Goal: Information Seeking & Learning: Learn about a topic

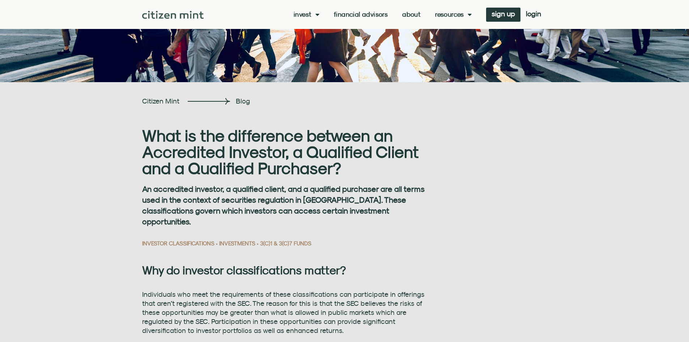
scroll to position [145, 0]
drag, startPoint x: 180, startPoint y: 181, endPoint x: 272, endPoint y: 187, distance: 92.8
drag, startPoint x: 306, startPoint y: 192, endPoint x: 355, endPoint y: 194, distance: 48.2
click at [308, 192] on strong "An accredited investor, a qualified client, and a qualified purchaser are all t…" at bounding box center [283, 205] width 283 height 42
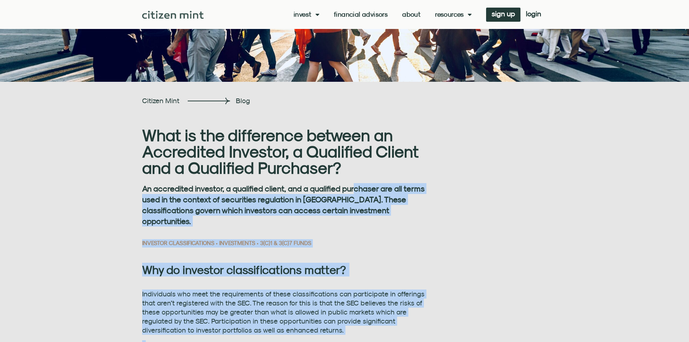
drag, startPoint x: 411, startPoint y: 195, endPoint x: 430, endPoint y: 195, distance: 18.8
click at [177, 202] on strong "An accredited investor, a qualified client, and a qualified purchaser are all t…" at bounding box center [283, 205] width 283 height 42
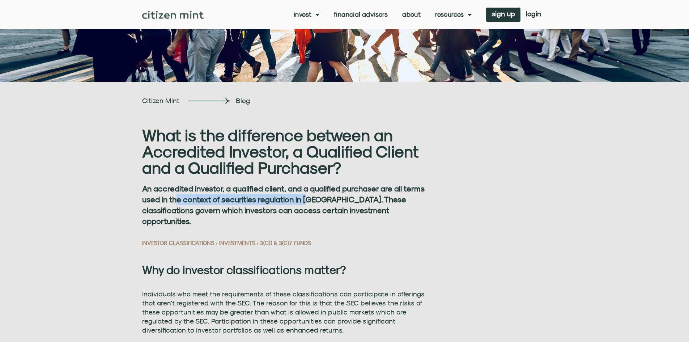
drag, startPoint x: 213, startPoint y: 200, endPoint x: 317, endPoint y: 203, distance: 103.2
click at [327, 201] on strong "An accredited investor, a qualified client, and a qualified purchaser are all t…" at bounding box center [283, 205] width 283 height 42
click at [195, 206] on strong "An accredited investor, a qualified client, and a qualified purchaser are all t…" at bounding box center [283, 205] width 283 height 42
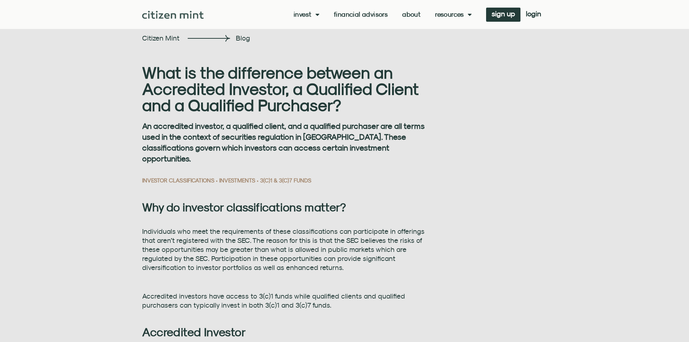
scroll to position [217, 0]
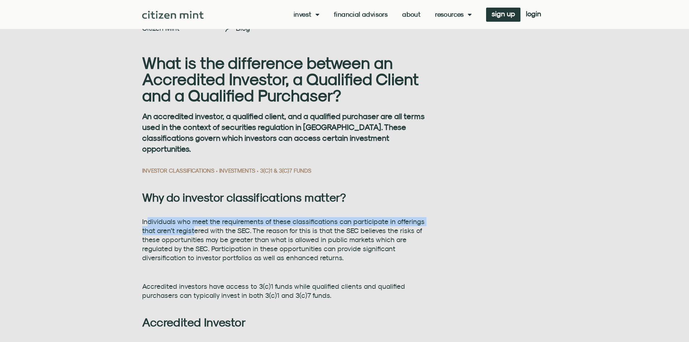
drag, startPoint x: 170, startPoint y: 224, endPoint x: 247, endPoint y: 272, distance: 90.8
click at [224, 238] on p "Individuals who meet the requirements of these classifications can participate …" at bounding box center [284, 239] width 284 height 45
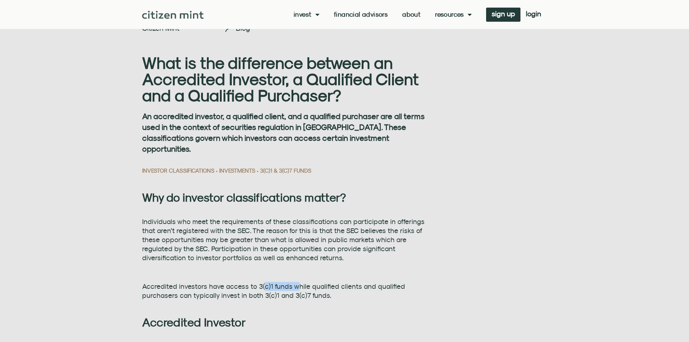
click at [316, 277] on div "Individuals who meet the requirements of these classifications can participate …" at bounding box center [284, 258] width 284 height 83
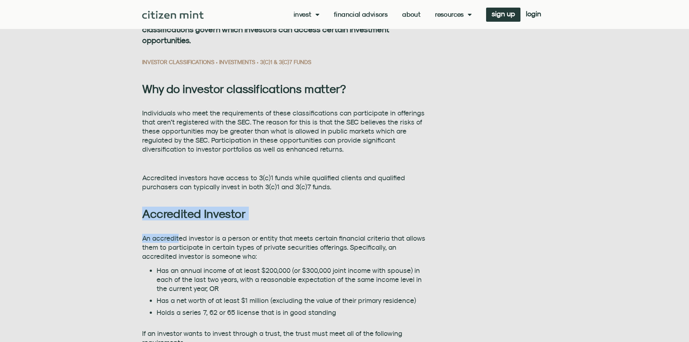
drag, startPoint x: 141, startPoint y: 219, endPoint x: 206, endPoint y: 252, distance: 72.8
drag, startPoint x: 186, startPoint y: 259, endPoint x: 191, endPoint y: 261, distance: 5.3
click at [189, 260] on p "An accredited investor is a person or entity that meets certain financial crite…" at bounding box center [284, 247] width 284 height 27
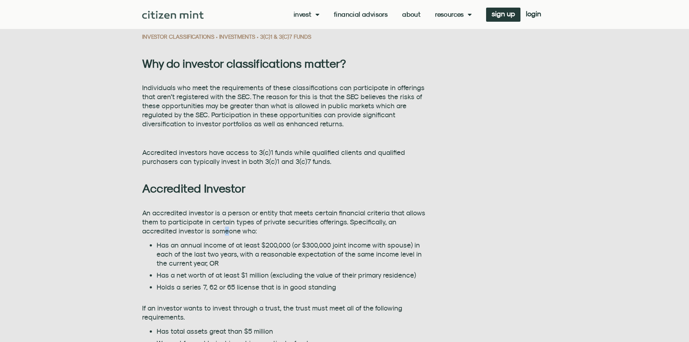
scroll to position [362, 0]
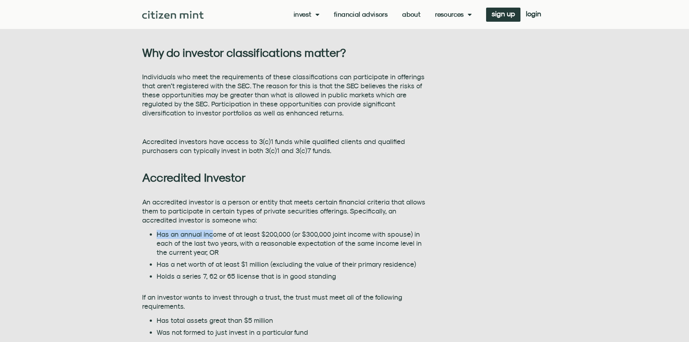
drag, startPoint x: 154, startPoint y: 231, endPoint x: 196, endPoint y: 205, distance: 48.7
click at [205, 221] on div "An accredited investor is a person or entity that meets certain financial crite…" at bounding box center [284, 278] width 284 height 161
drag, startPoint x: 140, startPoint y: 174, endPoint x: 251, endPoint y: 215, distance: 118.0
drag, startPoint x: 257, startPoint y: 235, endPoint x: 366, endPoint y: 238, distance: 109.3
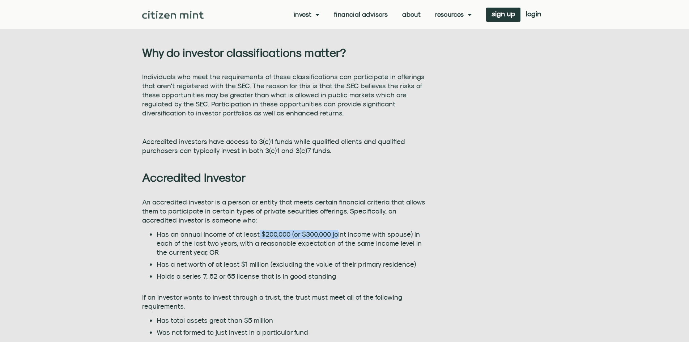
click at [366, 238] on li "Has an annual income of at least $200,000 (or $300,000 joint income with spouse…" at bounding box center [292, 243] width 270 height 27
click at [341, 251] on li "Has an annual income of at least $200,000 (or $300,000 joint income with spouse…" at bounding box center [292, 243] width 270 height 27
drag, startPoint x: 149, startPoint y: 243, endPoint x: 206, endPoint y: 244, distance: 57.2
click at [206, 244] on ul "Has an annual income of at least $200,000 (or $300,000 joint income with spouse…" at bounding box center [284, 255] width 284 height 51
drag, startPoint x: 249, startPoint y: 242, endPoint x: 388, endPoint y: 250, distance: 138.5
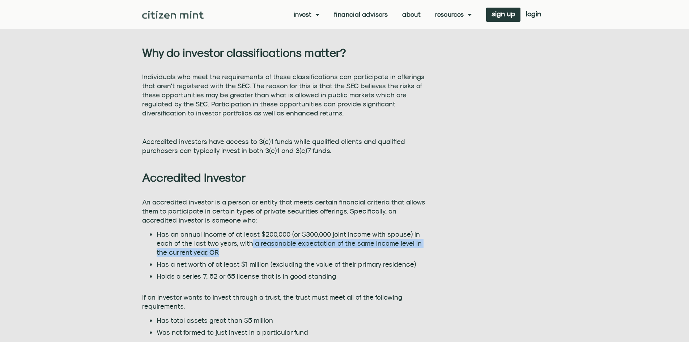
click at [388, 250] on li "Has an annual income of at least $200,000 (or $300,000 joint income with spouse…" at bounding box center [292, 243] width 270 height 27
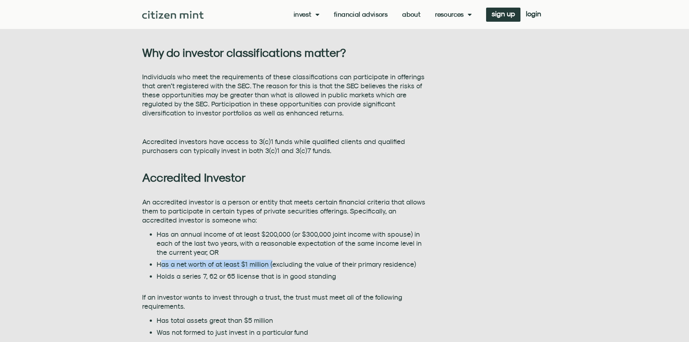
drag, startPoint x: 161, startPoint y: 265, endPoint x: 270, endPoint y: 264, distance: 108.2
click at [270, 264] on li "Has a net worth of at least $1 million (excluding the value of their primary re…" at bounding box center [292, 264] width 270 height 9
click at [270, 263] on li "Has a net worth of at least $1 million (excluding the value of their primary re…" at bounding box center [292, 264] width 270 height 9
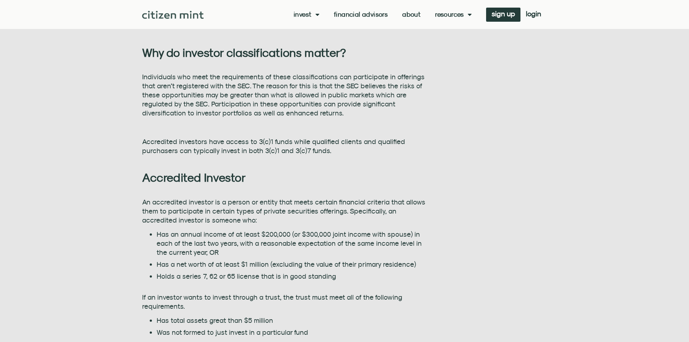
click at [269, 264] on li "Has a net worth of at least $1 million (excluding the value of their primary re…" at bounding box center [292, 264] width 270 height 9
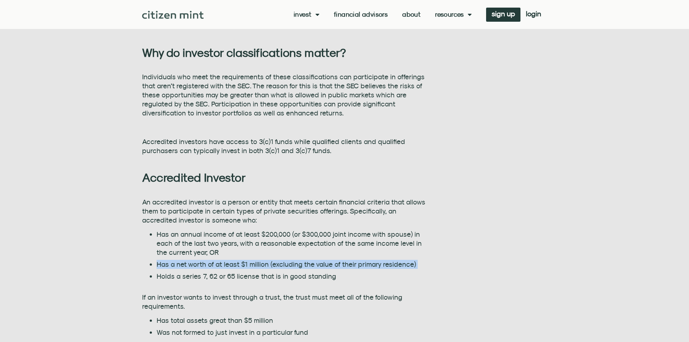
click at [269, 264] on li "Has a net worth of at least $1 million (excluding the value of their primary re…" at bounding box center [292, 264] width 270 height 9
click at [231, 266] on li "Has a net worth of at least $1 million (excluding the value of their primary re…" at bounding box center [292, 264] width 270 height 9
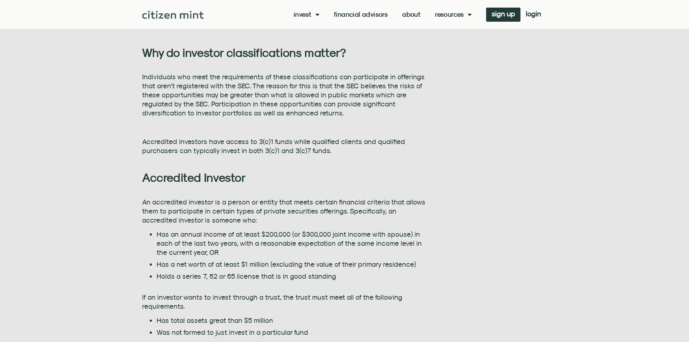
click at [188, 266] on li "Has a net worth of at least $1 million (excluding the value of their primary re…" at bounding box center [292, 264] width 270 height 9
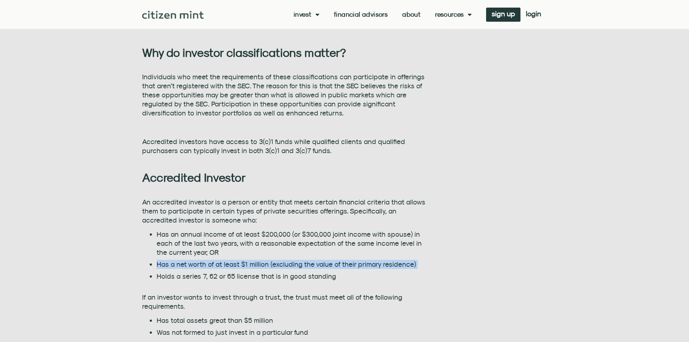
click at [188, 266] on li "Has a net worth of at least $1 million (excluding the value of their primary re…" at bounding box center [292, 264] width 270 height 9
click at [178, 266] on li "Has a net worth of at least $1 million (excluding the value of their primary re…" at bounding box center [292, 264] width 270 height 9
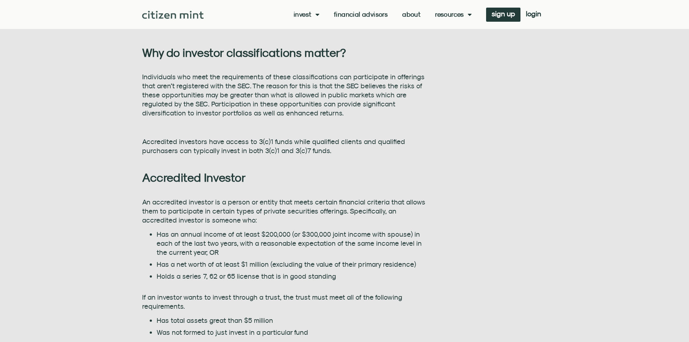
click at [174, 275] on li "Holds a series 7, 62 or 65 license that is in good standing" at bounding box center [292, 276] width 270 height 9
drag, startPoint x: 174, startPoint y: 275, endPoint x: 170, endPoint y: 273, distance: 4.5
click at [175, 274] on li "Holds a series 7, 62 or 65 license that is in good standing" at bounding box center [292, 276] width 270 height 9
drag, startPoint x: 154, startPoint y: 269, endPoint x: 185, endPoint y: 272, distance: 30.9
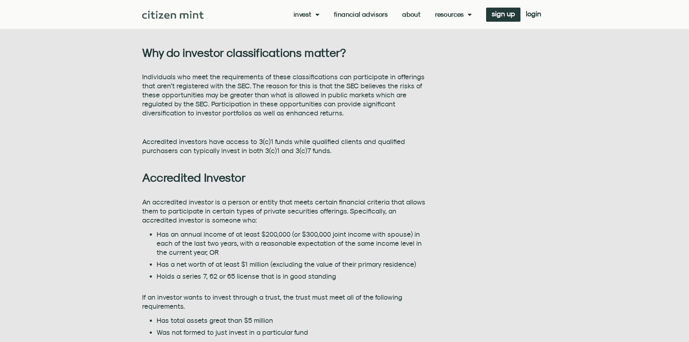
click at [164, 270] on ul "Has an annual income of at least $200,000 (or $300,000 joint income with spouse…" at bounding box center [284, 255] width 284 height 51
click at [202, 277] on li "Holds a series 7, 62 or 65 license that is in good standing" at bounding box center [292, 276] width 270 height 9
drag, startPoint x: 212, startPoint y: 278, endPoint x: 225, endPoint y: 279, distance: 13.0
click at [218, 278] on li "Holds a series 7, 62 or 65 license that is in good standing" at bounding box center [292, 276] width 270 height 9
drag, startPoint x: 226, startPoint y: 279, endPoint x: 240, endPoint y: 278, distance: 13.4
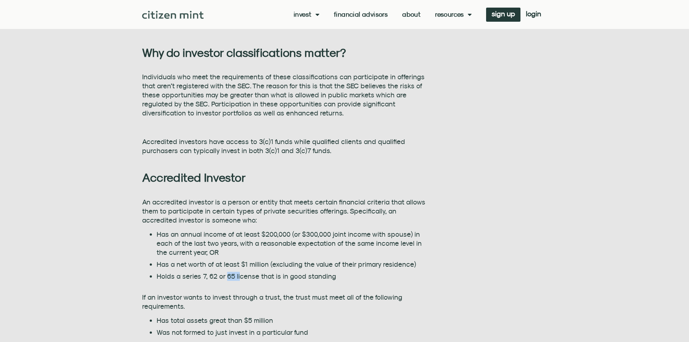
click at [240, 278] on li "Holds a series 7, 62 or 65 license that is in good standing" at bounding box center [292, 276] width 270 height 9
drag, startPoint x: 210, startPoint y: 282, endPoint x: 185, endPoint y: 282, distance: 25.0
click at [210, 282] on div "An accredited investor is a person or entity that meets certain financial crite…" at bounding box center [284, 278] width 284 height 161
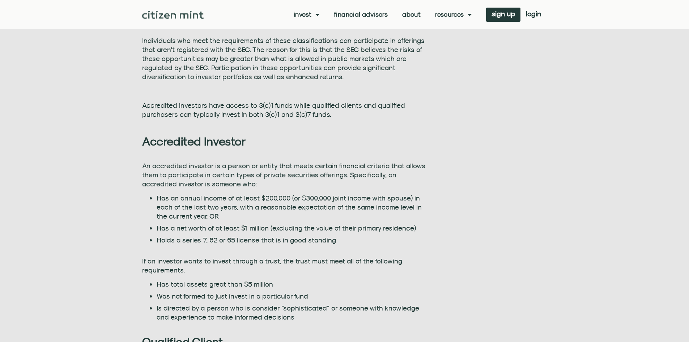
click at [186, 269] on p "If an investor wants to invest through a trust, the trust must meet all of the …" at bounding box center [284, 266] width 284 height 18
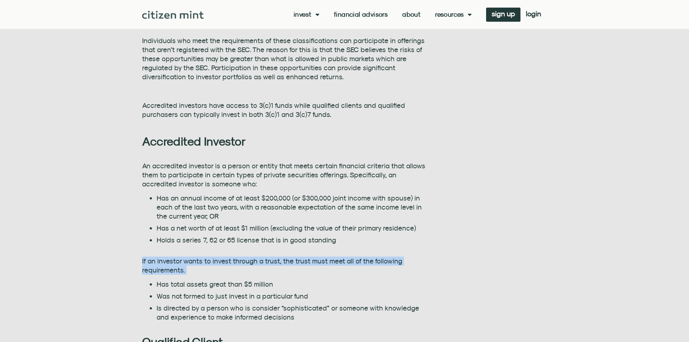
drag, startPoint x: 186, startPoint y: 269, endPoint x: 181, endPoint y: 269, distance: 5.8
click at [186, 269] on p "If an investor wants to invest through a trust, the trust must meet all of the …" at bounding box center [284, 266] width 284 height 18
click at [172, 270] on p "If an investor wants to invest through a trust, the trust must meet all of the …" at bounding box center [284, 266] width 284 height 18
drag, startPoint x: 189, startPoint y: 270, endPoint x: 143, endPoint y: 264, distance: 45.9
click at [143, 264] on p "If an investor wants to invest through a trust, the trust must meet all of the …" at bounding box center [284, 266] width 284 height 18
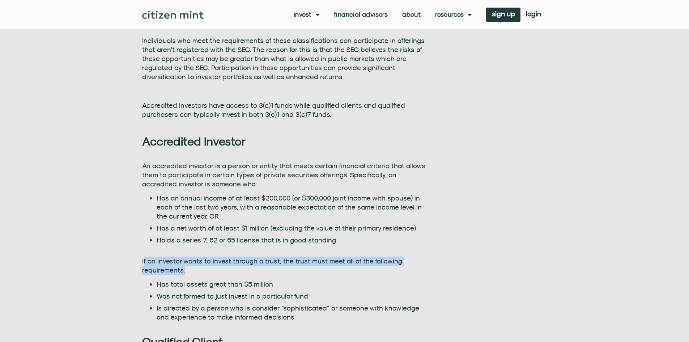
click at [143, 264] on p "If an investor wants to invest through a trust, the trust must meet all of the …" at bounding box center [284, 266] width 284 height 18
click at [143, 265] on p "If an investor wants to invest through a trust, the trust must meet all of the …" at bounding box center [284, 266] width 284 height 18
drag, startPoint x: 143, startPoint y: 265, endPoint x: 231, endPoint y: 278, distance: 89.3
click at [147, 267] on p "If an investor wants to invest through a trust, the trust must meet all of the …" at bounding box center [284, 266] width 284 height 18
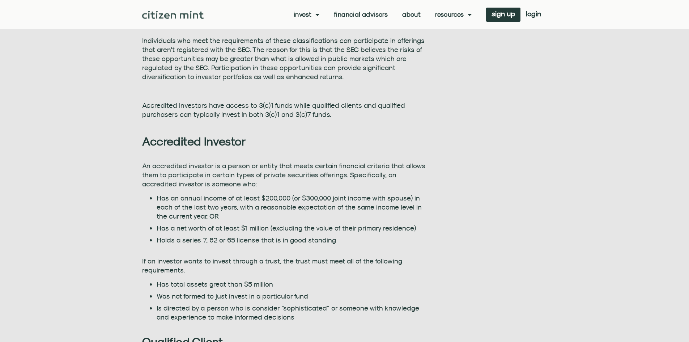
click at [234, 278] on div "An accredited investor is a person or entity that meets certain financial crite…" at bounding box center [284, 241] width 284 height 161
drag, startPoint x: 161, startPoint y: 285, endPoint x: 265, endPoint y: 284, distance: 103.5
click at [265, 284] on li "Has total assets great than $5 million" at bounding box center [292, 284] width 270 height 9
click at [225, 296] on li "Was not formed to just invest in a particular fund" at bounding box center [292, 296] width 270 height 9
click at [225, 295] on li "Was not formed to just invest in a particular fund" at bounding box center [292, 296] width 270 height 9
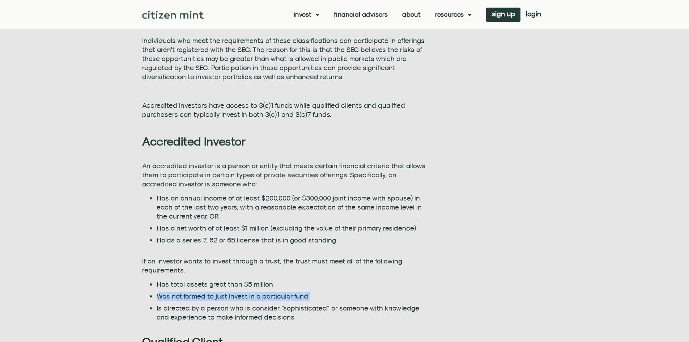
click at [225, 295] on li "Was not formed to just invest in a particular fund" at bounding box center [292, 296] width 270 height 9
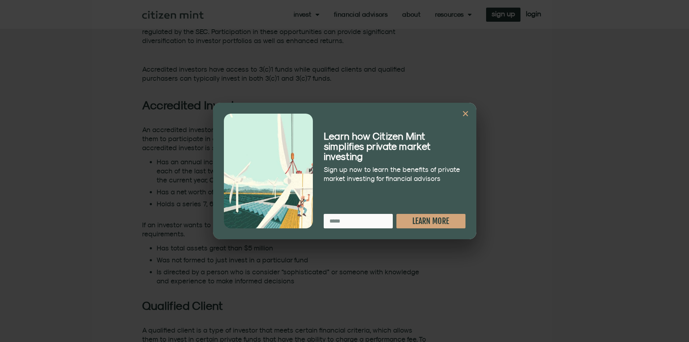
click at [211, 283] on div "Learn how Citizen Mint simplifies private market investing Sign up now to learn…" at bounding box center [344, 171] width 689 height 342
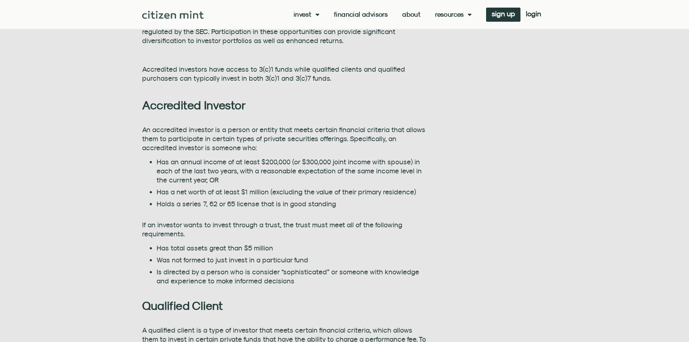
click at [271, 280] on li "Is directed by a person who is consider “sophisticated” or someone with knowled…" at bounding box center [292, 276] width 270 height 18
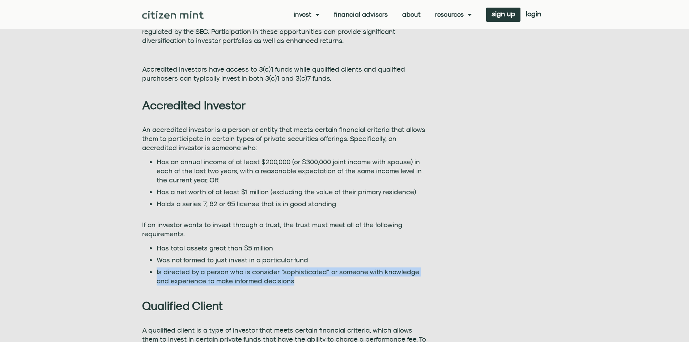
click at [271, 280] on li "Is directed by a person who is consider “sophisticated” or someone with knowled…" at bounding box center [292, 276] width 270 height 18
click at [259, 275] on li "Is directed by a person who is consider “sophisticated” or someone with knowled…" at bounding box center [292, 276] width 270 height 18
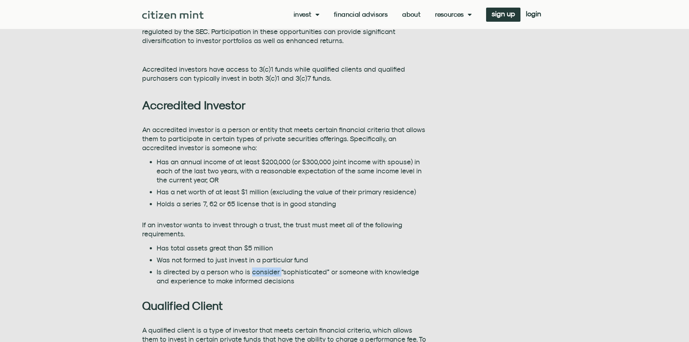
click at [259, 275] on li "Is directed by a person who is consider “sophisticated” or someone with knowled…" at bounding box center [292, 276] width 270 height 18
click at [211, 285] on li "Is directed by a person who is consider “sophisticated” or someone with knowled…" at bounding box center [292, 276] width 270 height 18
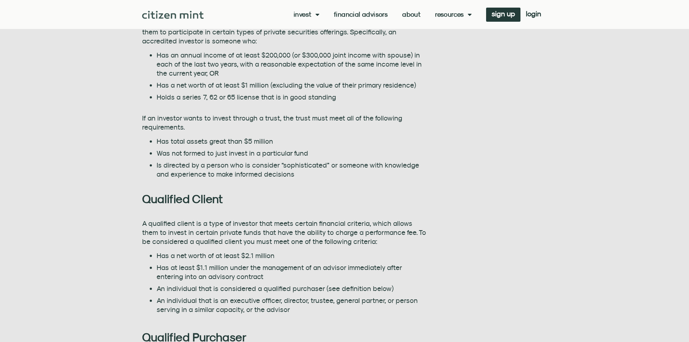
scroll to position [543, 0]
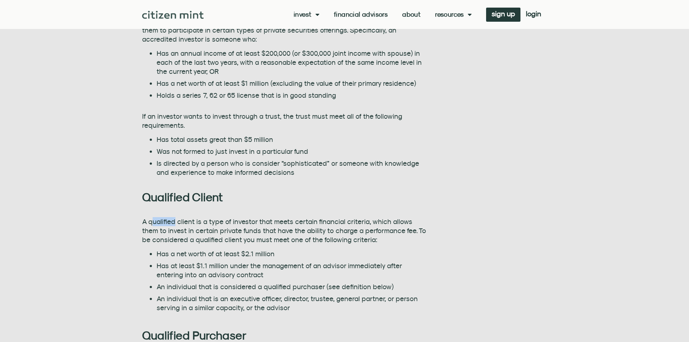
drag, startPoint x: 151, startPoint y: 219, endPoint x: 176, endPoint y: 224, distance: 24.8
click at [176, 224] on p "A qualified client is a type of investor that meets certain financial criteria,…" at bounding box center [284, 230] width 284 height 27
drag, startPoint x: 293, startPoint y: 221, endPoint x: 378, endPoint y: 221, distance: 85.4
click at [378, 221] on p "A qualified client is a type of investor that meets certain financial criteria,…" at bounding box center [284, 230] width 284 height 27
drag, startPoint x: 402, startPoint y: 232, endPoint x: 410, endPoint y: 239, distance: 10.9
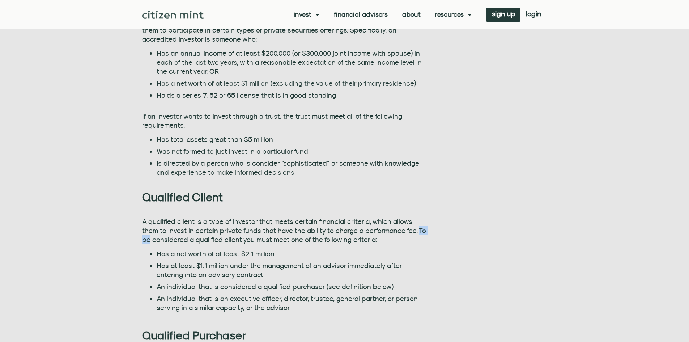
click at [418, 237] on p "A qualified client is a type of investor that meets certain financial criteria,…" at bounding box center [284, 230] width 284 height 27
drag, startPoint x: 227, startPoint y: 252, endPoint x: 304, endPoint y: 253, distance: 77.1
click at [306, 252] on li "Has a net worth of at least $2.1 million" at bounding box center [292, 253] width 270 height 9
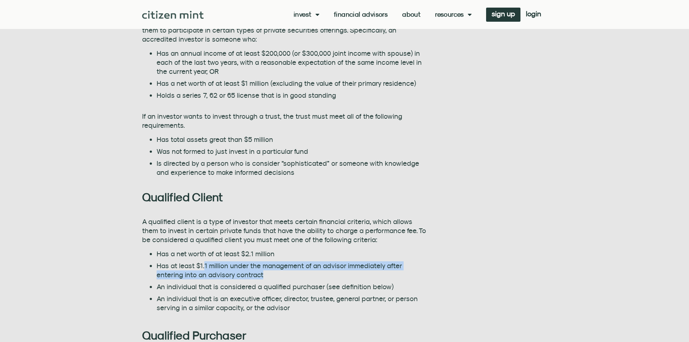
drag, startPoint x: 205, startPoint y: 263, endPoint x: 248, endPoint y: 275, distance: 44.6
click at [254, 275] on li "Has at least $1.1 million under the management of an advisor immediately after …" at bounding box center [292, 270] width 270 height 18
click at [248, 275] on li "Has at least $1.1 million under the management of an advisor immediately after …" at bounding box center [292, 270] width 270 height 18
drag, startPoint x: 238, startPoint y: 275, endPoint x: 161, endPoint y: 265, distance: 77.1
click at [161, 265] on li "Has at least $1.1 million under the management of an advisor immediately after …" at bounding box center [292, 270] width 270 height 18
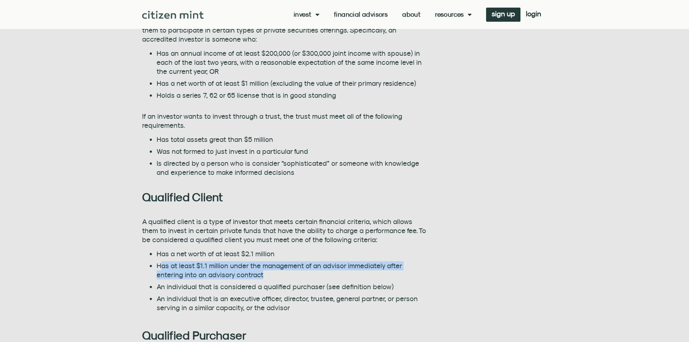
click at [161, 265] on li "Has at least $1.1 million under the management of an advisor immediately after …" at bounding box center [292, 270] width 270 height 18
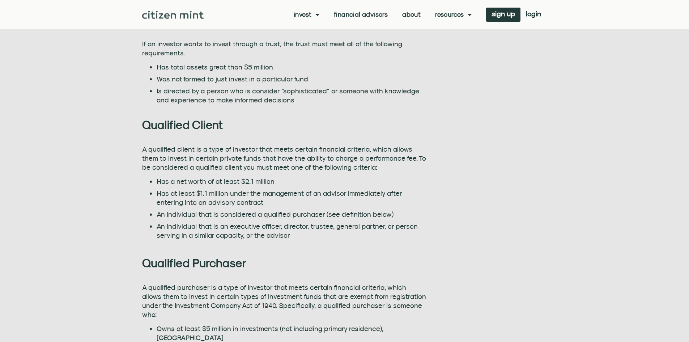
scroll to position [651, 0]
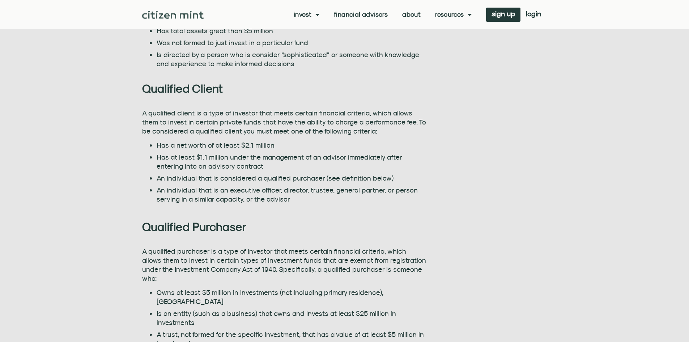
click at [190, 288] on li "Owns at least $5 million in investments (not including primary residence), [GEO…" at bounding box center [292, 297] width 270 height 18
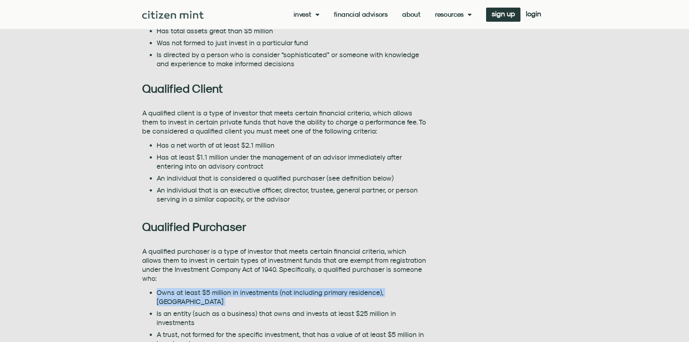
click at [190, 288] on li "Owns at least $5 million in investments (not including primary residence), [GEO…" at bounding box center [292, 297] width 270 height 18
click at [183, 288] on li "Owns at least $5 million in investments (not including primary residence), [GEO…" at bounding box center [292, 297] width 270 height 18
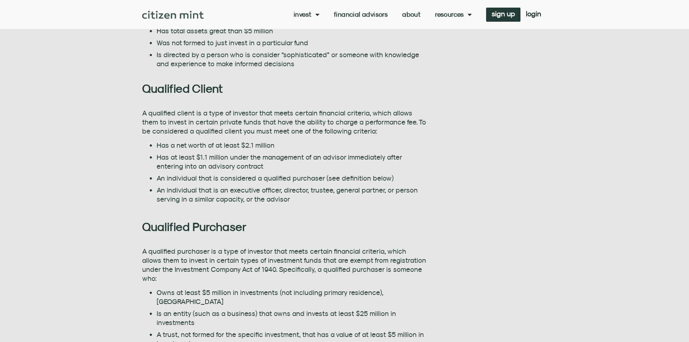
click at [183, 288] on li "Owns at least $5 million in investments (not including primary residence), [GEO…" at bounding box center [292, 297] width 270 height 18
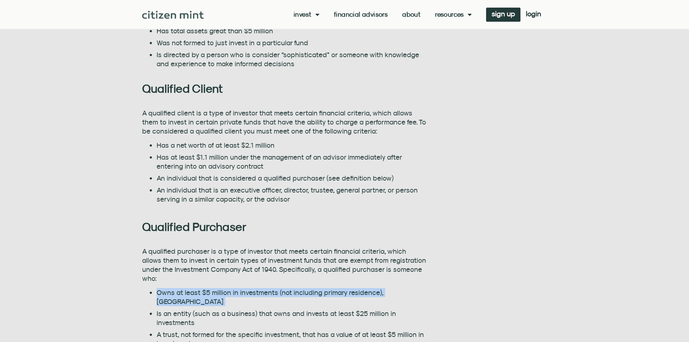
click at [183, 288] on li "Owns at least $5 million in investments (not including primary residence), [GEO…" at bounding box center [292, 297] width 270 height 18
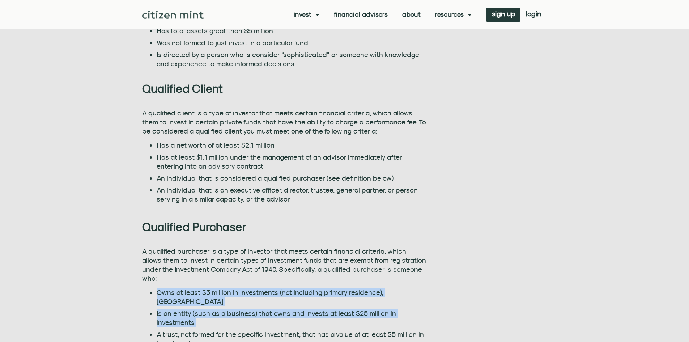
drag, startPoint x: 183, startPoint y: 284, endPoint x: 187, endPoint y: 294, distance: 10.4
click at [187, 294] on ul "Owns at least $5 million in investments (not including primary residence), OR I…" at bounding box center [284, 318] width 284 height 60
click at [187, 309] on li "Is an entity (such as a business) that owns and invests at least $25 million in…" at bounding box center [292, 318] width 270 height 18
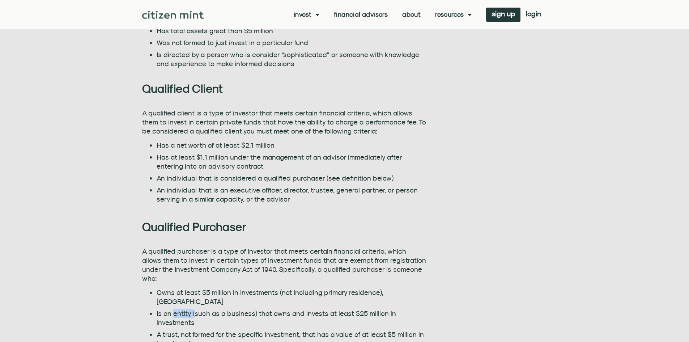
click at [187, 309] on li "Is an entity (such as a business) that owns and invests at least $25 million in…" at bounding box center [292, 318] width 270 height 18
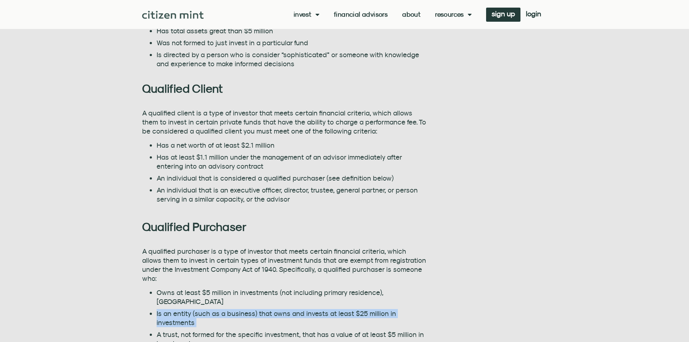
click at [187, 309] on li "Is an entity (such as a business) that owns and invests at least $25 million in…" at bounding box center [292, 318] width 270 height 18
click at [186, 309] on li "Is an entity (such as a business) that owns and invests at least $25 million in…" at bounding box center [292, 318] width 270 height 18
click at [285, 309] on li "Is an entity (such as a business) that owns and invests at least $25 million in…" at bounding box center [292, 318] width 270 height 18
click at [251, 309] on li "Is an entity (such as a business) that owns and invests at least $25 million in…" at bounding box center [292, 318] width 270 height 18
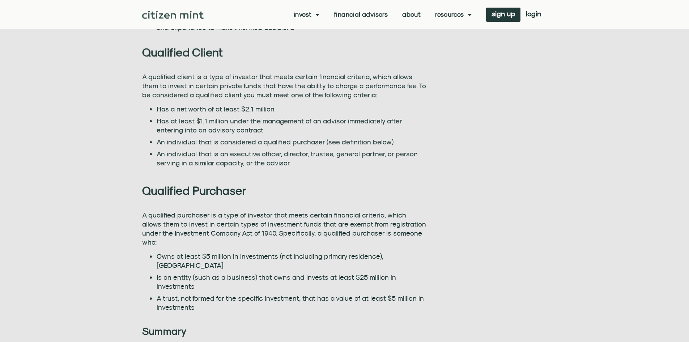
click at [248, 273] on ul "Owns at least $5 million in investments (not including primary residence), OR I…" at bounding box center [284, 282] width 284 height 60
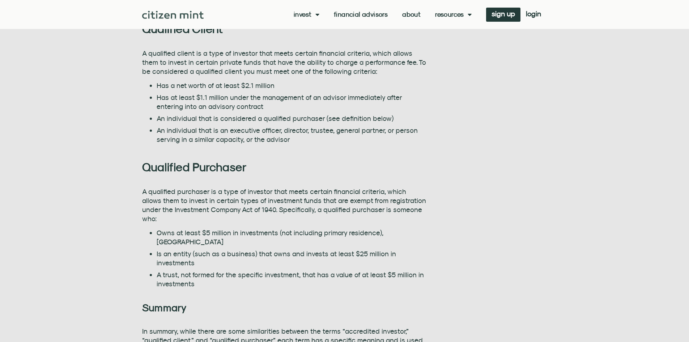
scroll to position [724, 0]
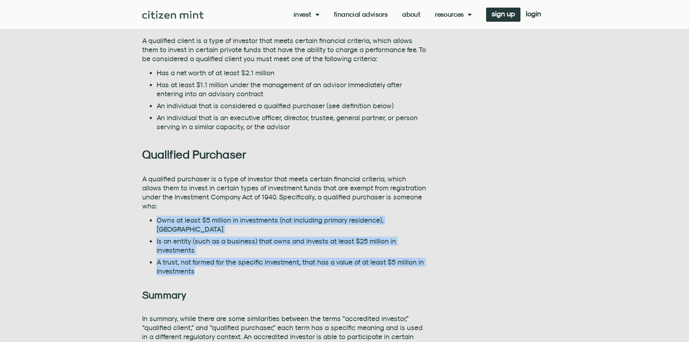
drag, startPoint x: 248, startPoint y: 258, endPoint x: 158, endPoint y: 211, distance: 101.5
click at [158, 211] on div "A qualified purchaser is a type of investor that meets certain financial criter…" at bounding box center [284, 226] width 284 height 104
click at [163, 216] on li "Owns at least $5 million in investments (not including primary residence), [GEO…" at bounding box center [292, 225] width 270 height 18
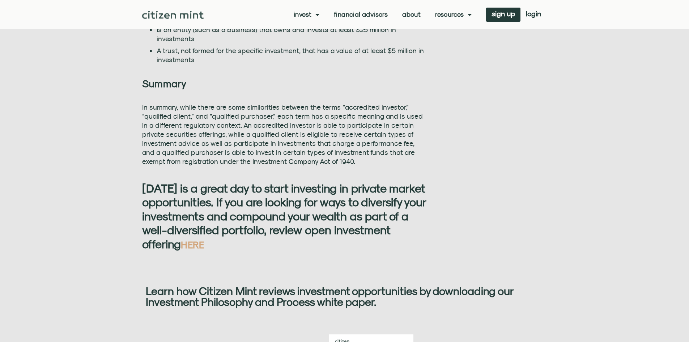
scroll to position [941, 0]
